Goal: Information Seeking & Learning: Compare options

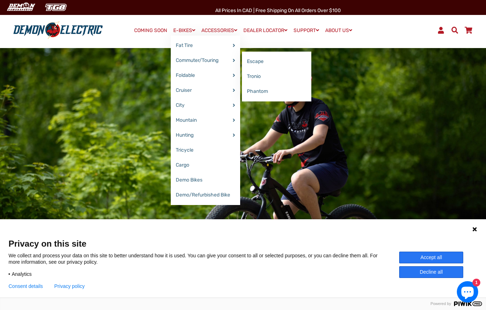
click at [182, 62] on link "Commuter/Touring" at bounding box center [205, 60] width 69 height 15
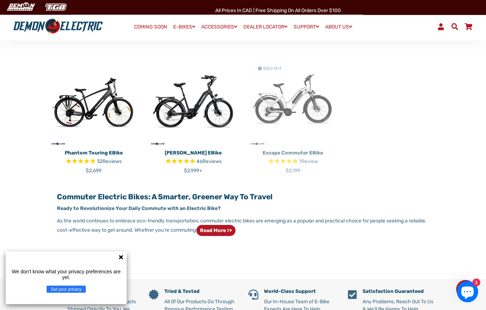
scroll to position [231, 0]
click at [175, 149] on p "[PERSON_NAME] eBike" at bounding box center [193, 152] width 89 height 7
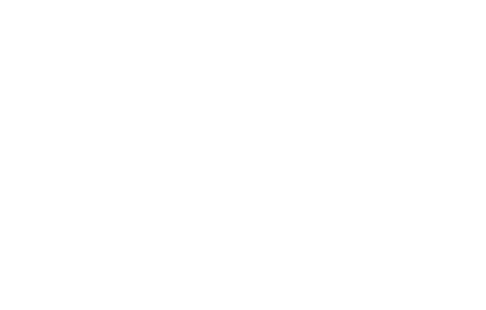
select select "******"
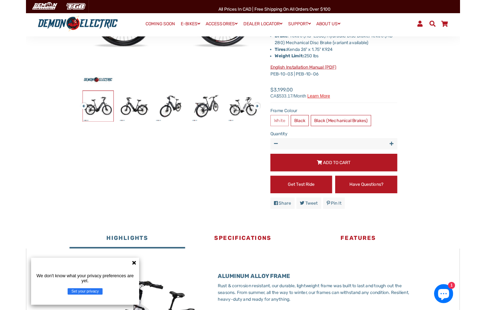
scroll to position [180, 0]
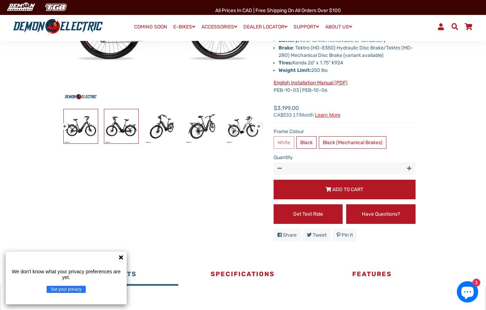
click at [116, 122] on img at bounding box center [121, 126] width 34 height 34
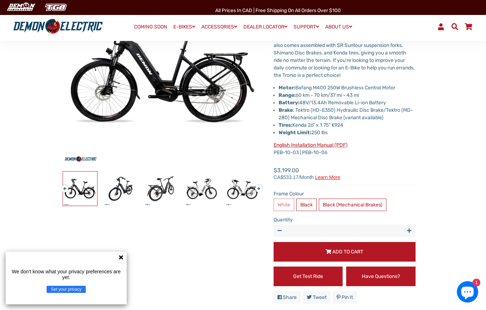
scroll to position [117, 0]
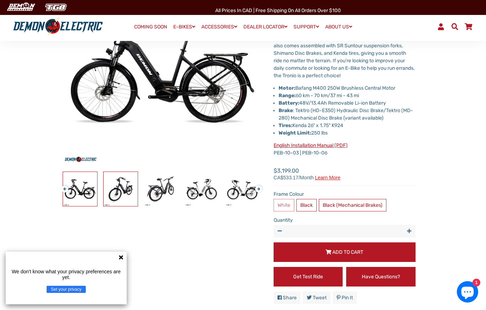
click at [125, 188] on img at bounding box center [120, 189] width 34 height 34
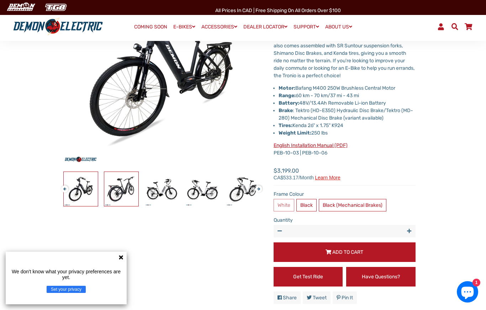
click at [132, 186] on img at bounding box center [121, 189] width 34 height 34
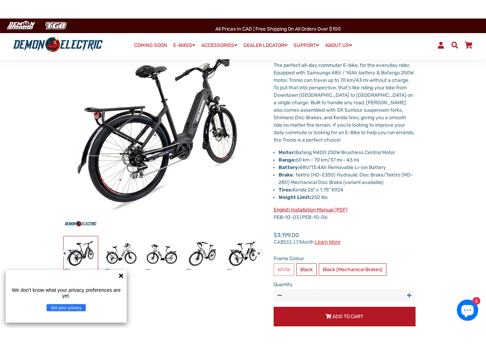
scroll to position [71, 0]
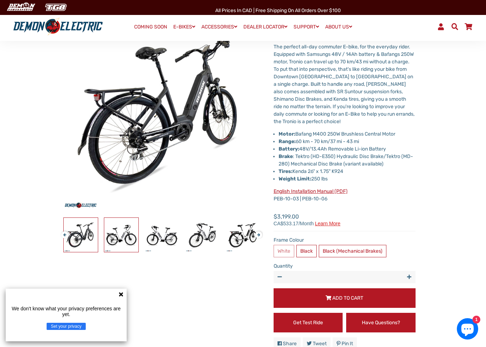
click at [124, 229] on img at bounding box center [121, 235] width 34 height 34
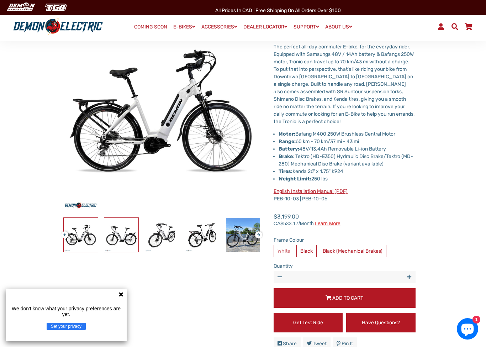
click at [138, 226] on img at bounding box center [121, 235] width 34 height 34
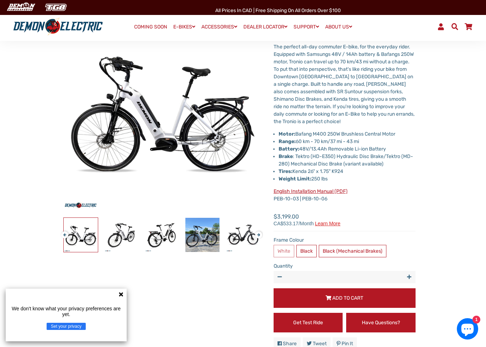
click at [142, 228] on div at bounding box center [121, 234] width 932 height 35
click at [167, 231] on img at bounding box center [162, 235] width 34 height 34
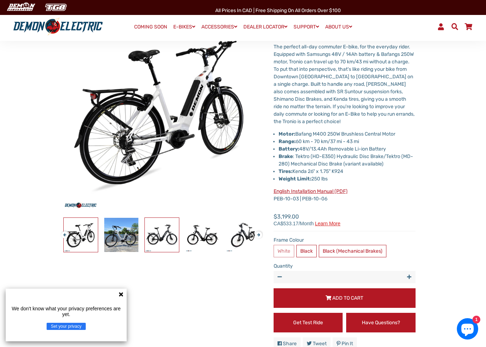
click at [151, 226] on img at bounding box center [162, 235] width 34 height 34
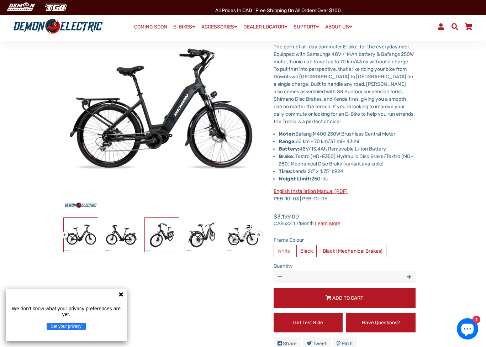
click at [165, 226] on img at bounding box center [162, 235] width 34 height 34
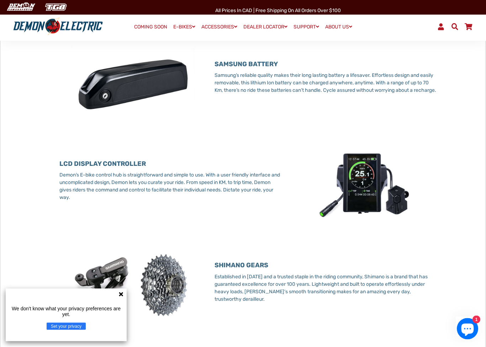
scroll to position [699, 0]
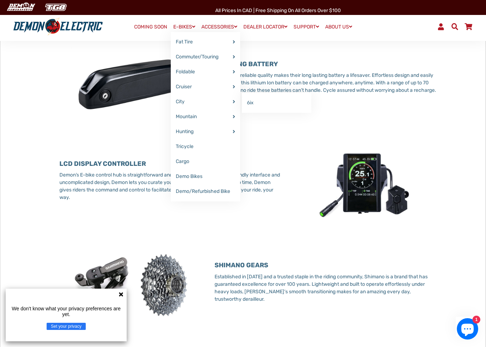
click at [253, 107] on link "6ix" at bounding box center [276, 102] width 69 height 15
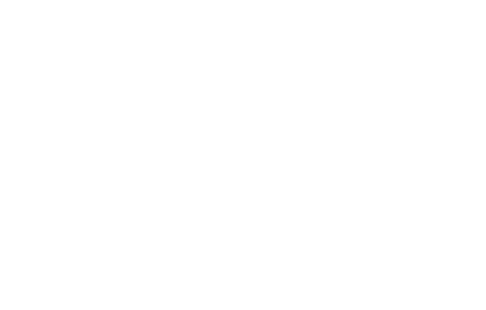
select select "******"
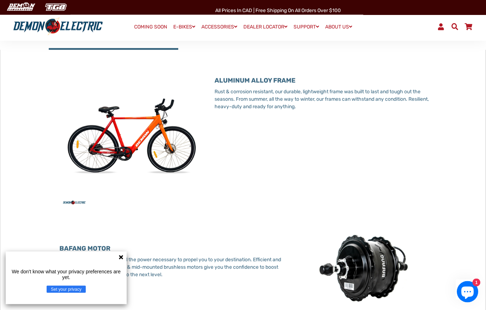
scroll to position [403, 0]
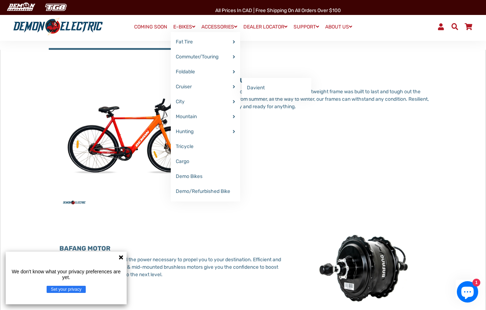
click at [292, 90] on link "Davient" at bounding box center [276, 87] width 69 height 15
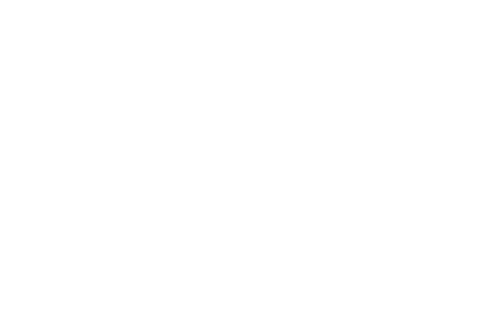
select select "******"
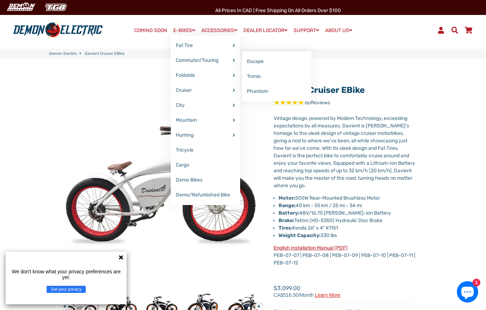
click at [301, 92] on link "Phantom" at bounding box center [276, 91] width 69 height 15
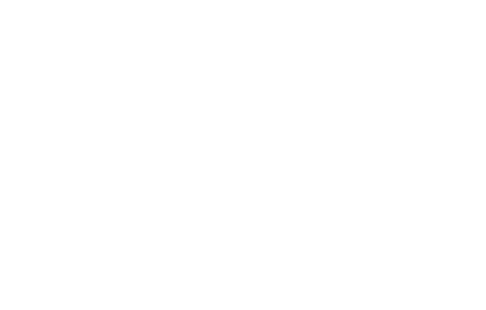
select select "******"
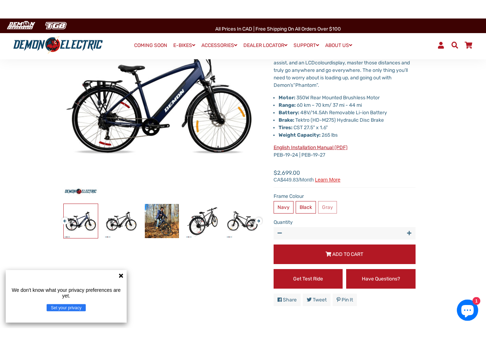
scroll to position [104, 0]
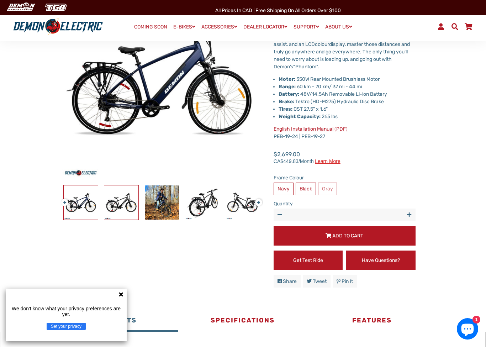
click at [117, 197] on img at bounding box center [121, 202] width 34 height 34
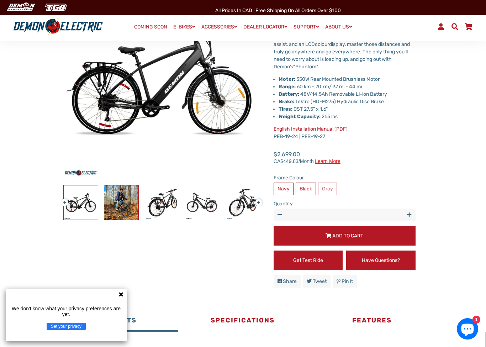
click at [125, 199] on img at bounding box center [121, 202] width 34 height 34
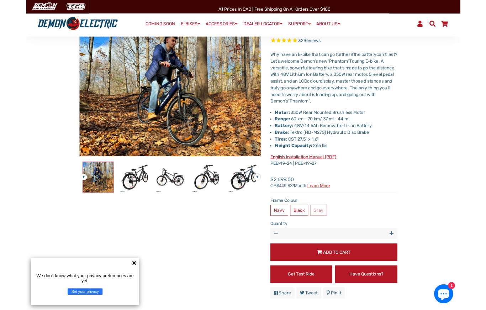
scroll to position [57, 0]
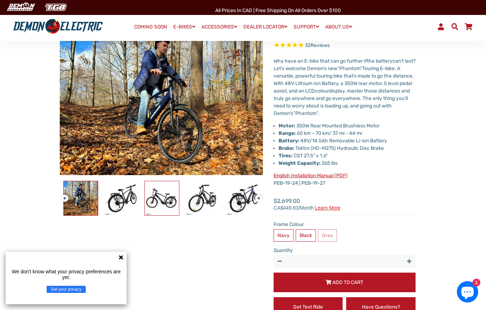
click at [144, 190] on link at bounding box center [161, 198] width 35 height 35
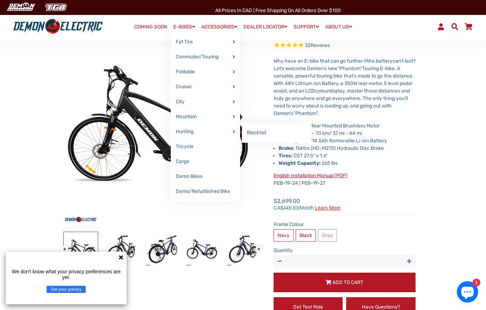
click at [291, 130] on link "Blacktail" at bounding box center [276, 132] width 69 height 15
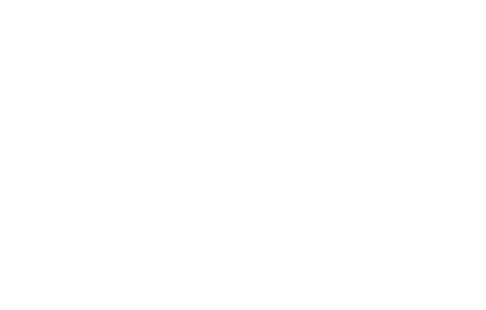
select select "******"
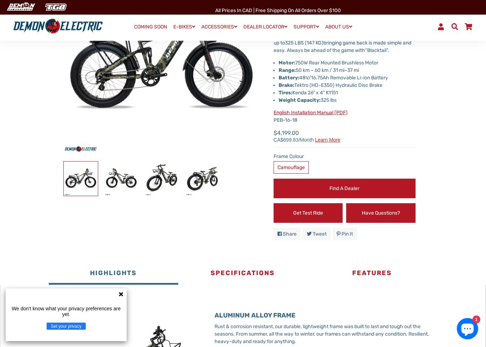
scroll to position [128, 0]
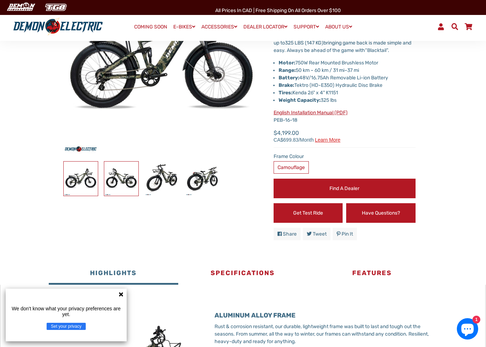
click at [107, 172] on img at bounding box center [121, 178] width 34 height 34
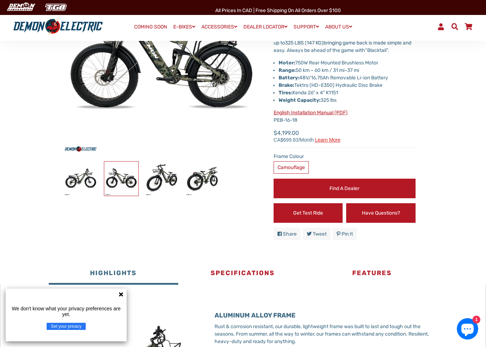
click at [137, 177] on img at bounding box center [121, 178] width 34 height 34
click at [152, 175] on img at bounding box center [162, 178] width 34 height 34
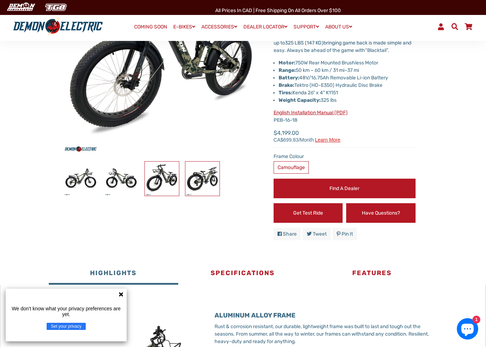
click at [196, 175] on img at bounding box center [202, 178] width 34 height 34
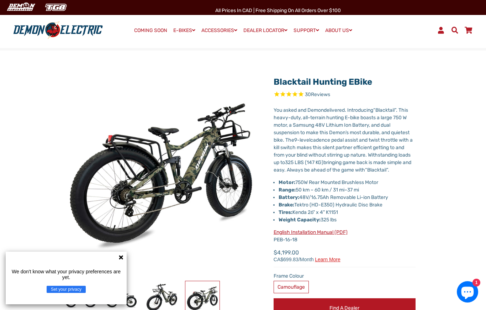
scroll to position [0, 0]
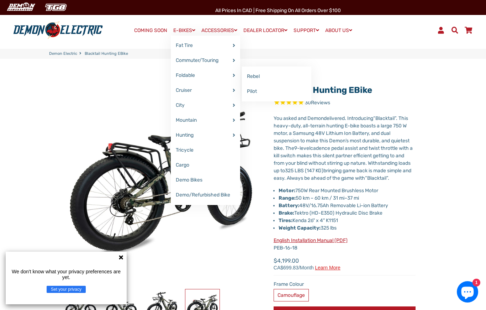
click at [302, 74] on link "Rebel" at bounding box center [276, 76] width 69 height 15
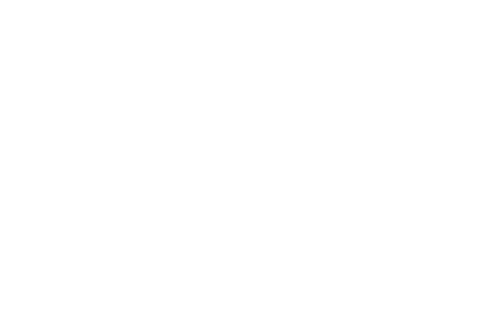
select select "******"
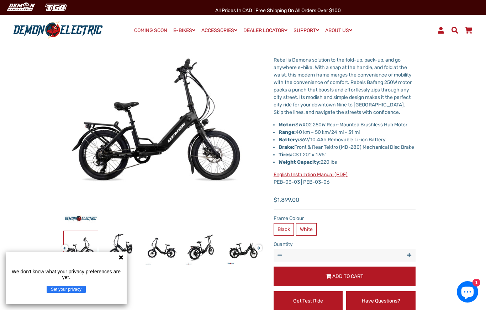
select select "******"
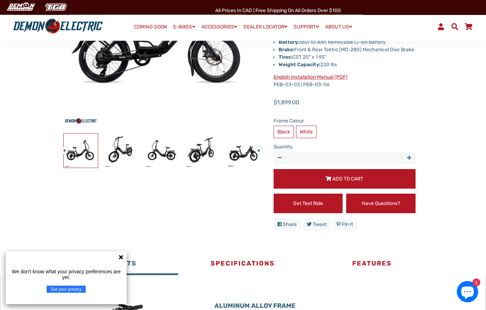
scroll to position [156, 0]
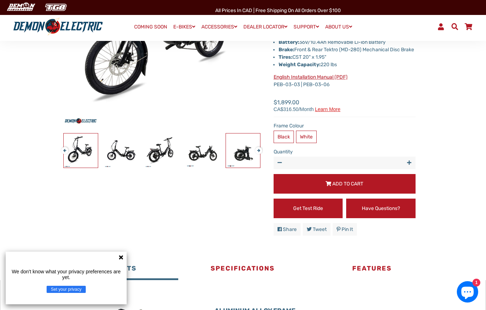
click at [235, 152] on img at bounding box center [243, 150] width 34 height 34
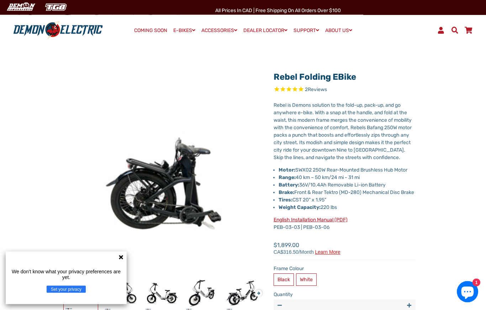
scroll to position [0, 0]
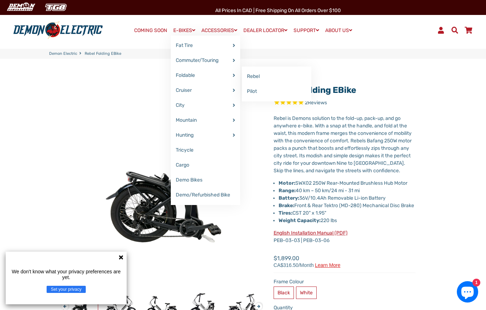
click at [300, 90] on link "Pilot" at bounding box center [276, 91] width 69 height 15
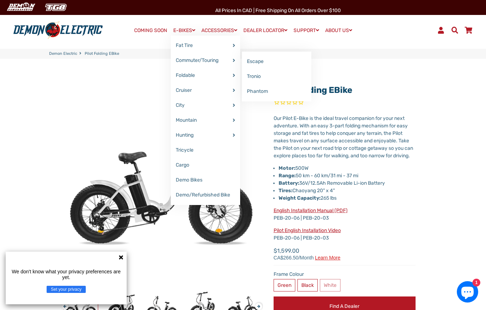
click at [301, 76] on link "Tronio" at bounding box center [276, 76] width 69 height 15
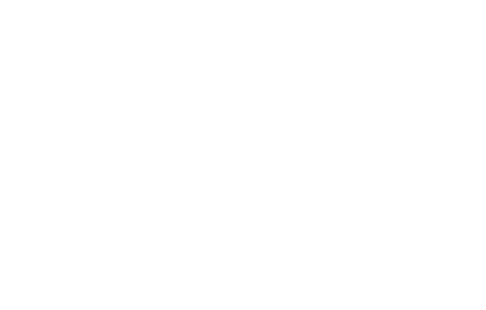
select select "******"
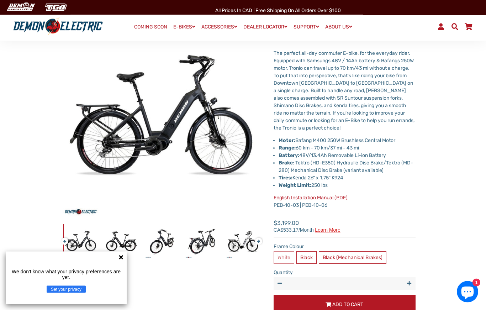
scroll to position [61, 0]
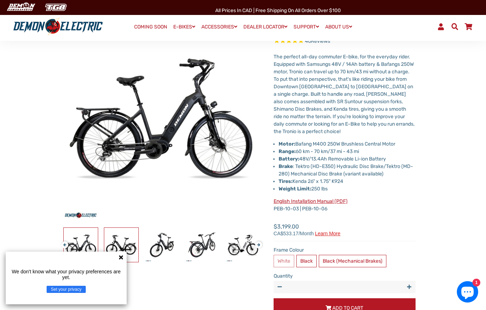
click at [114, 231] on img at bounding box center [121, 245] width 34 height 34
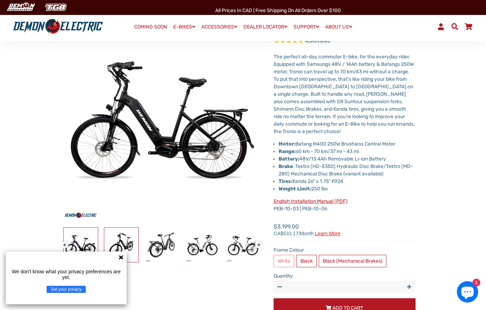
click at [138, 231] on img at bounding box center [121, 245] width 34 height 34
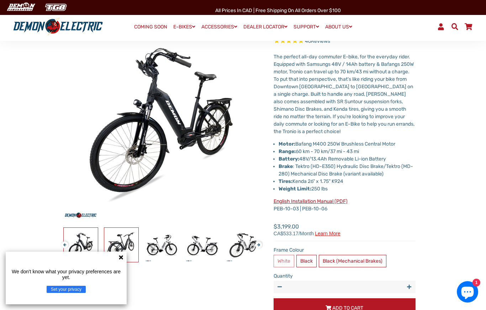
click at [127, 233] on img at bounding box center [121, 245] width 34 height 34
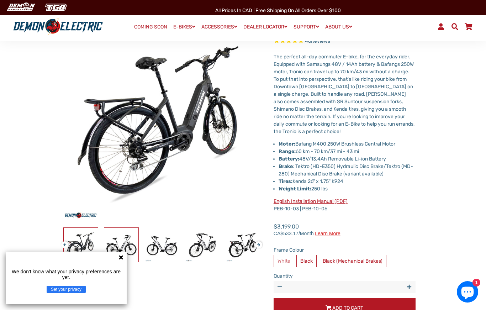
click at [129, 234] on img at bounding box center [121, 245] width 34 height 34
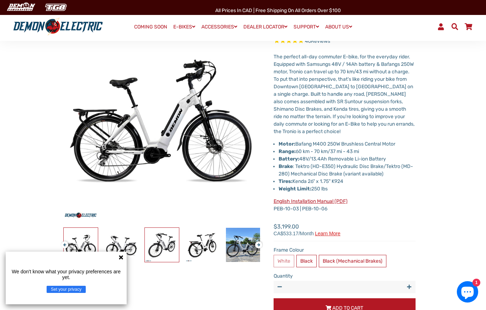
click at [155, 235] on img at bounding box center [162, 245] width 34 height 34
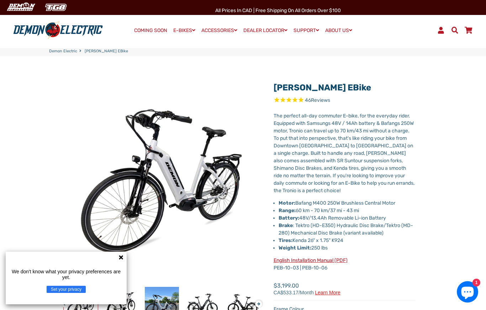
scroll to position [0, 0]
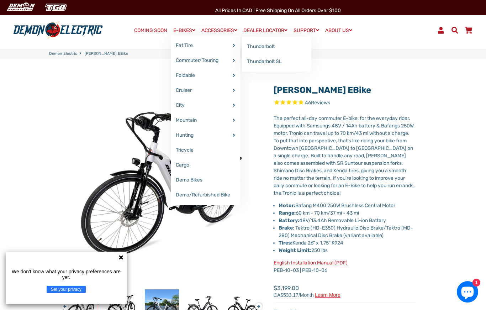
click at [297, 47] on link "Thunderbolt" at bounding box center [276, 46] width 69 height 15
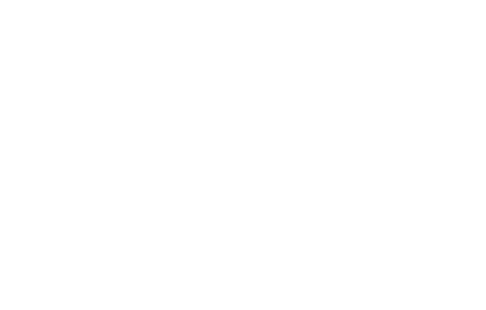
select select "******"
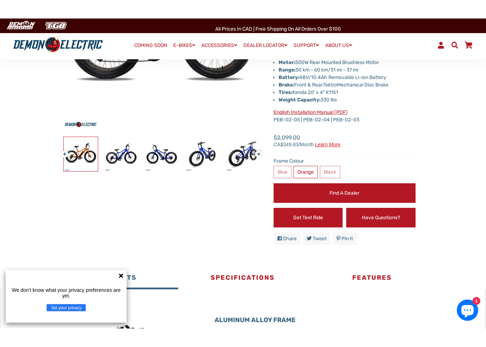
scroll to position [171, 0]
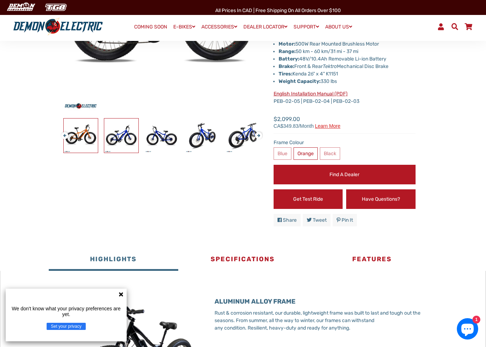
click at [116, 138] on img at bounding box center [121, 135] width 34 height 34
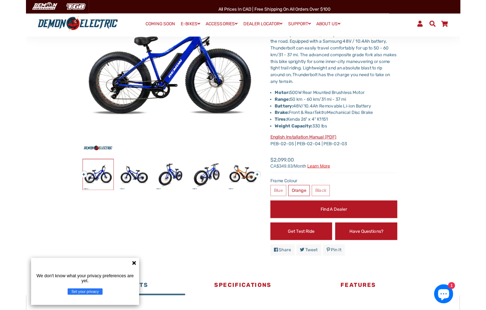
scroll to position [111, 0]
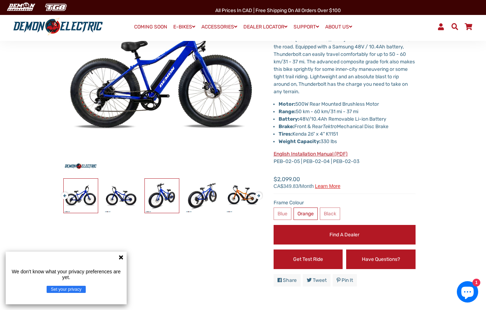
click at [154, 188] on img at bounding box center [162, 195] width 34 height 34
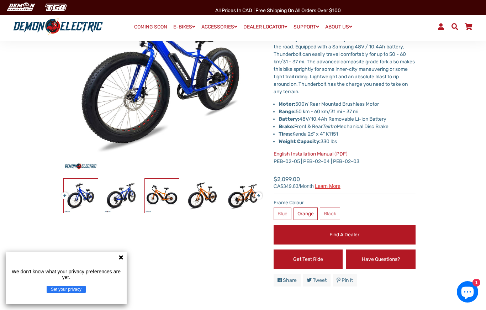
click at [150, 188] on img at bounding box center [162, 195] width 34 height 34
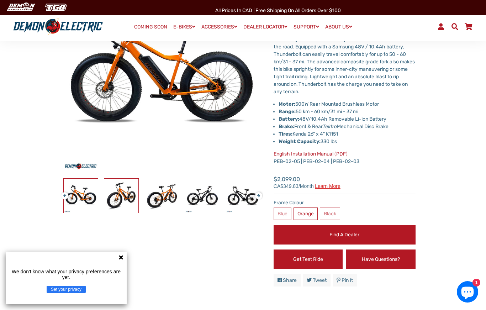
click at [134, 187] on img at bounding box center [121, 195] width 34 height 34
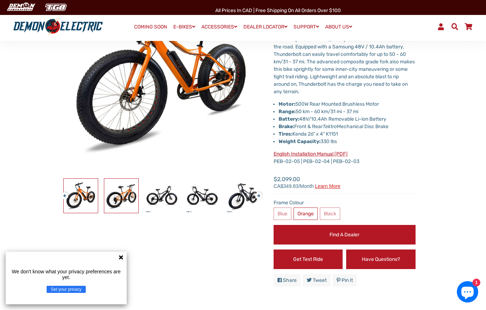
click at [135, 189] on img at bounding box center [121, 195] width 34 height 34
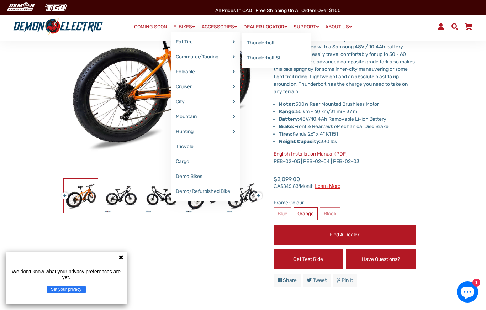
click at [296, 61] on link "Thunderbolt SL" at bounding box center [276, 57] width 69 height 15
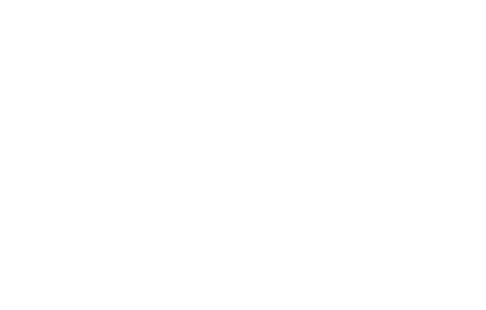
select select "******"
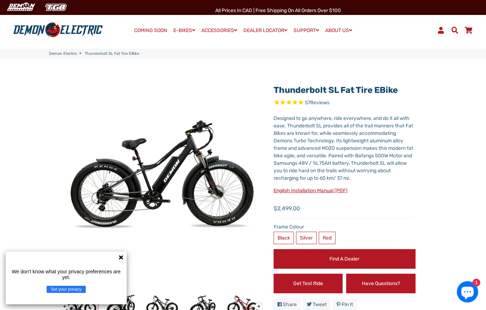
select select "******"
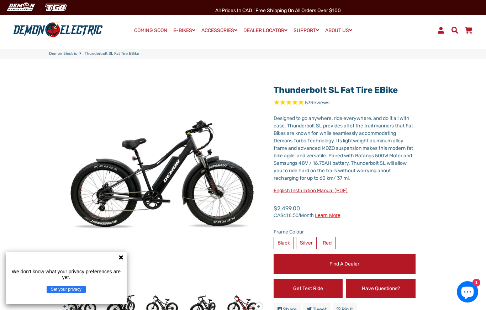
click at [137, 22] on div "Menu Log In Demon Electric COMING SOON E-BIKES" at bounding box center [243, 30] width 486 height 36
click at [138, 28] on link "COMING SOON" at bounding box center [151, 31] width 38 height 10
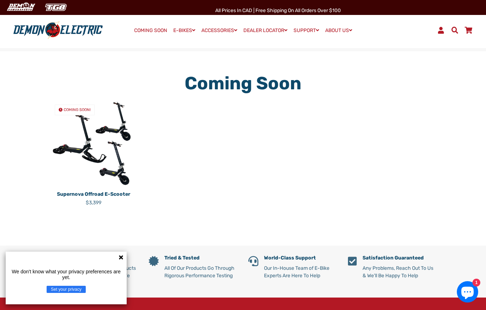
click at [71, 148] on img at bounding box center [93, 143] width 89 height 89
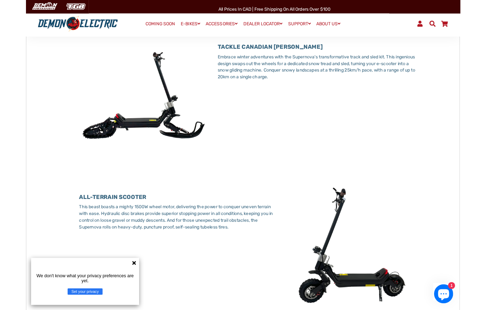
scroll to position [299, 0]
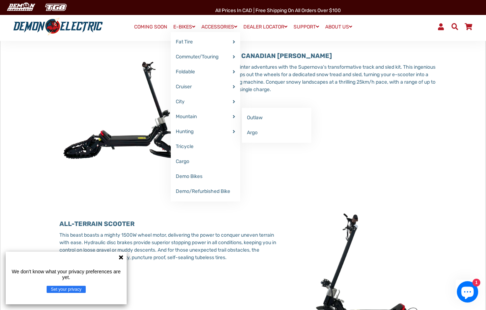
click at [173, 162] on link "Cargo" at bounding box center [205, 161] width 69 height 15
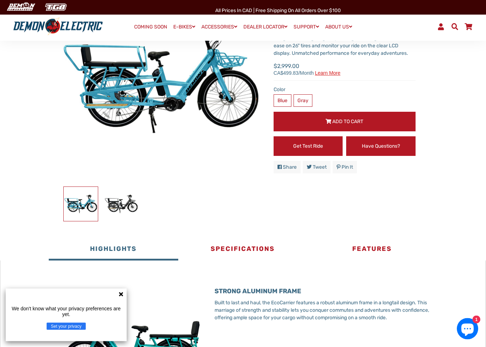
scroll to position [102, 0]
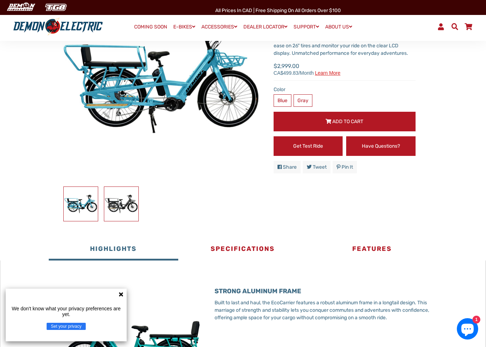
click at [110, 203] on img at bounding box center [121, 204] width 34 height 34
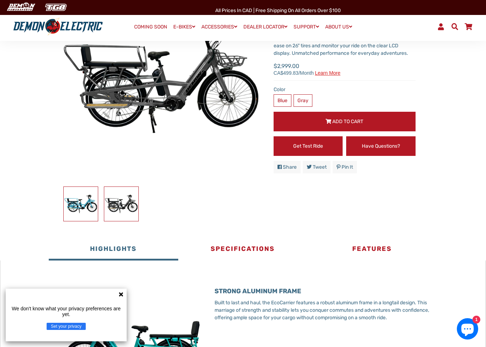
click at [87, 195] on img at bounding box center [81, 204] width 34 height 34
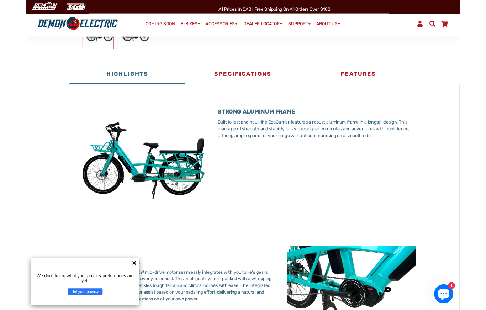
scroll to position [267, 0]
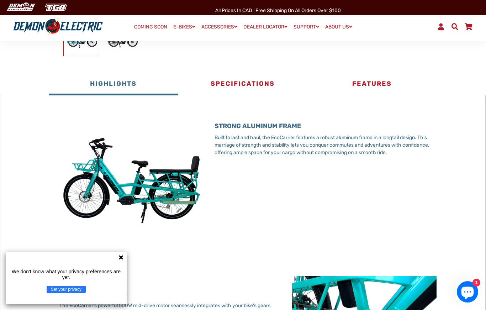
click at [212, 83] on button "Specifications" at bounding box center [242, 84] width 129 height 21
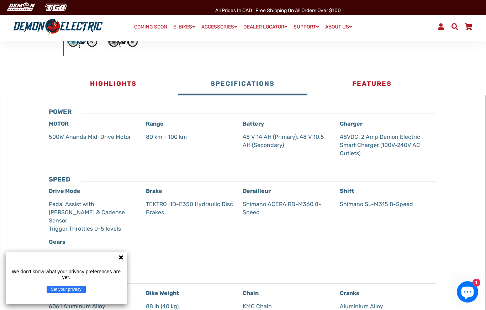
click at [378, 88] on button "Features" at bounding box center [371, 84] width 129 height 21
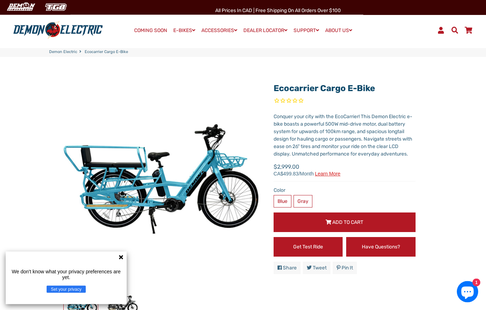
scroll to position [0, 0]
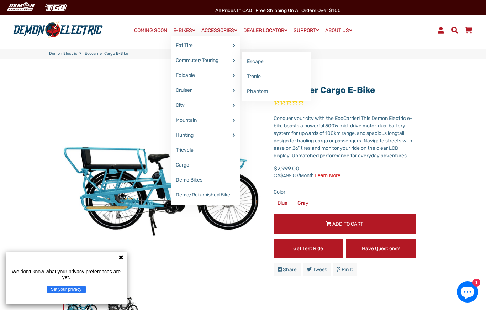
click at [297, 60] on link "Escape" at bounding box center [276, 61] width 69 height 15
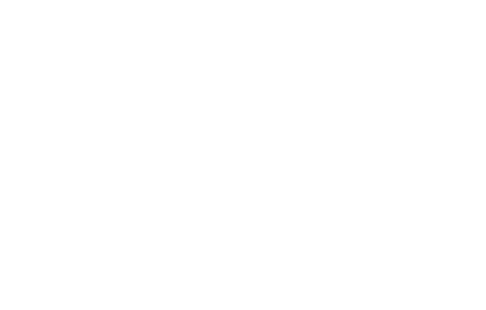
select select "******"
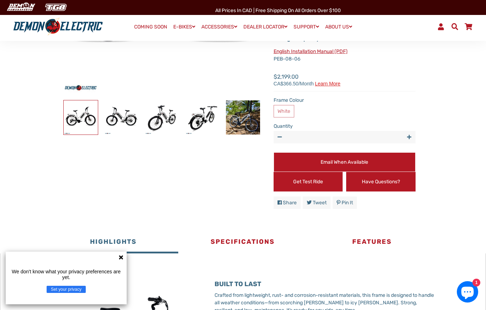
scroll to position [187, 0]
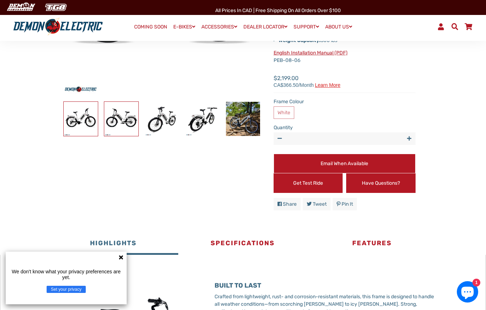
click at [117, 121] on img at bounding box center [121, 119] width 34 height 34
click at [153, 119] on img at bounding box center [162, 119] width 34 height 34
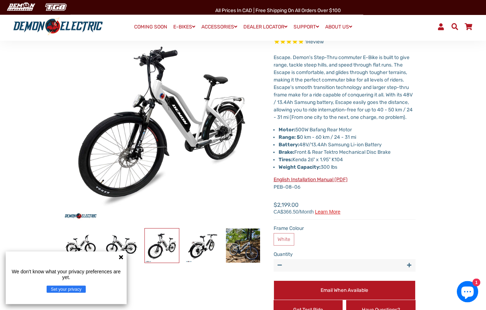
scroll to position [57, 0]
